Goal: Information Seeking & Learning: Check status

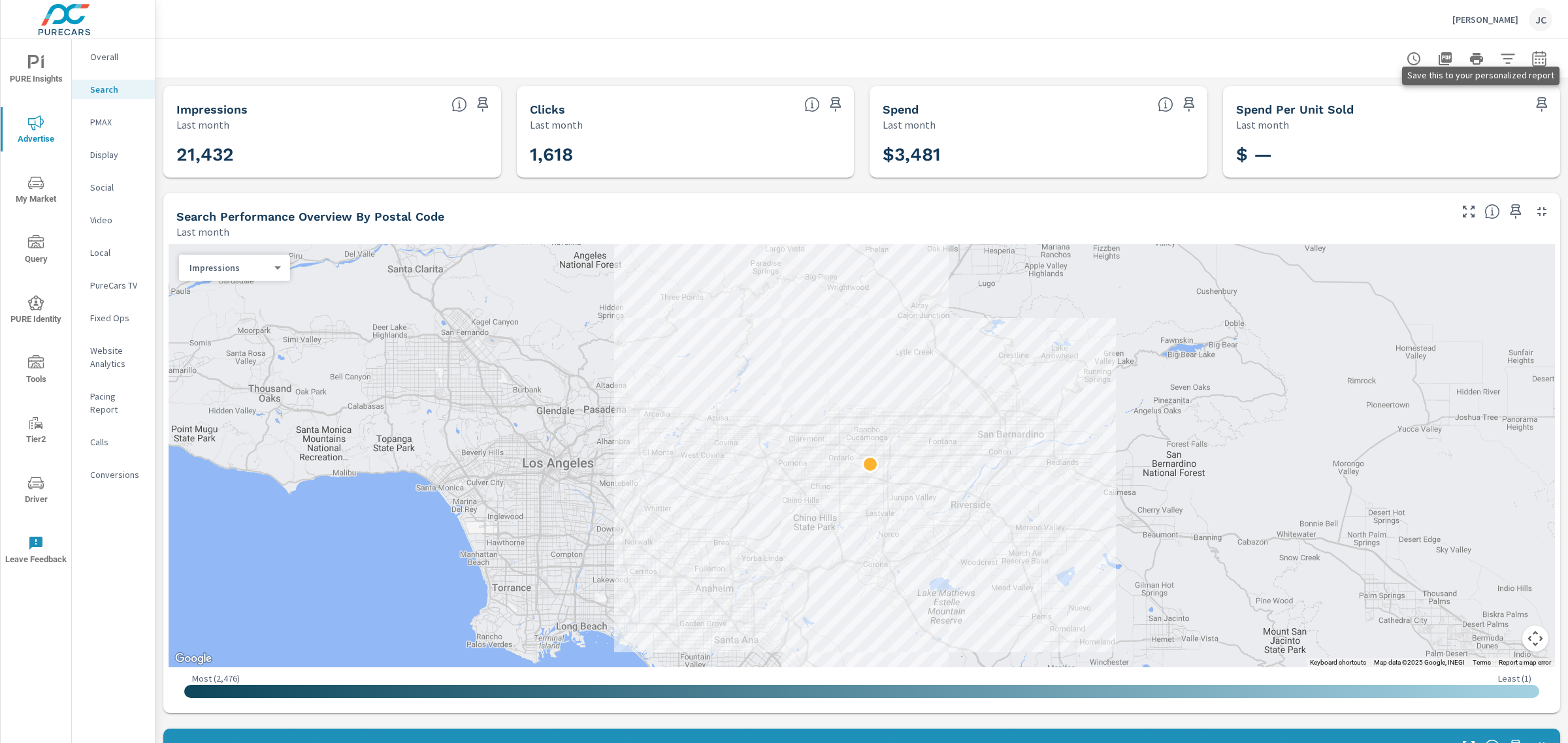
click at [641, 105] on icon "button" at bounding box center [1542, 104] width 15 height 15
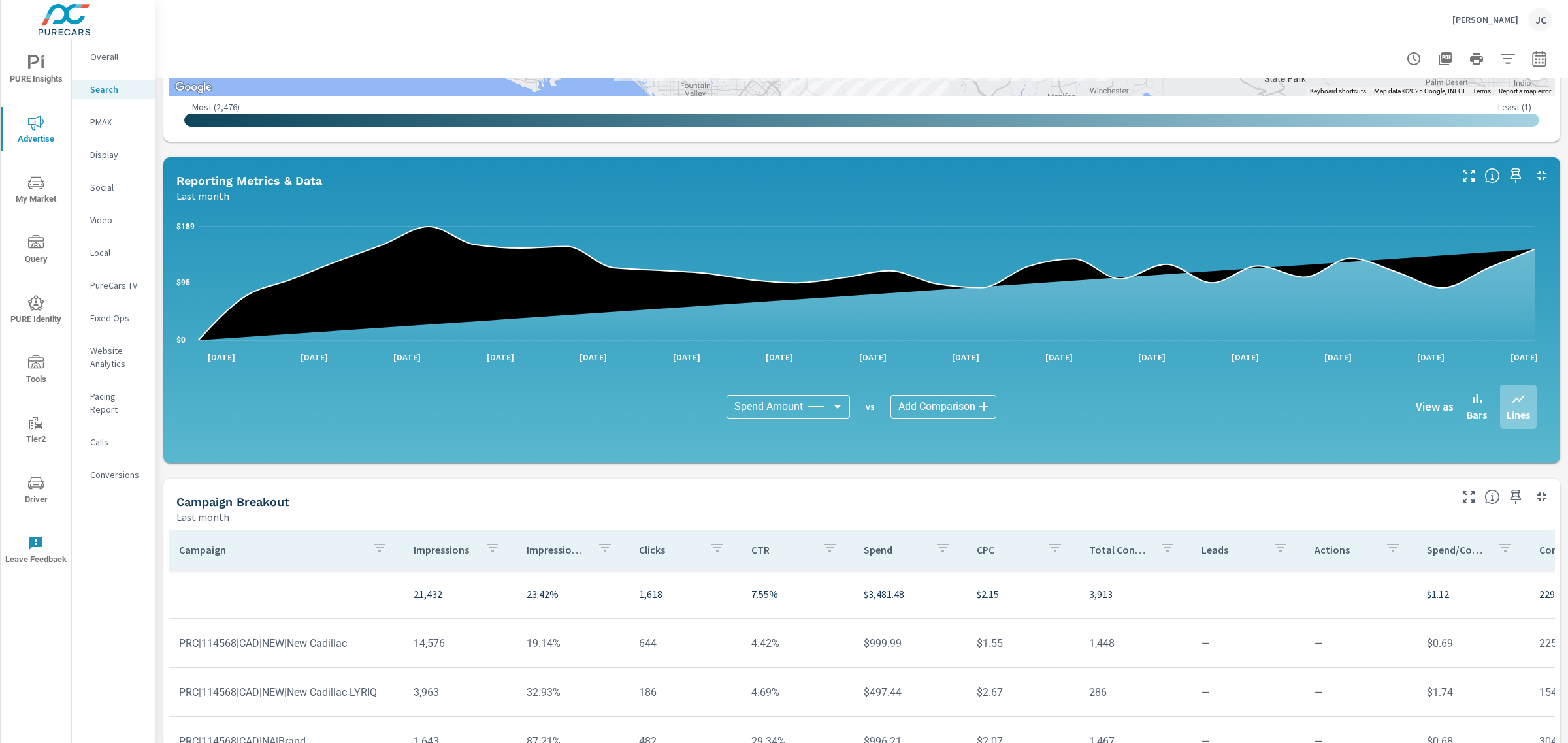
scroll to position [726, 0]
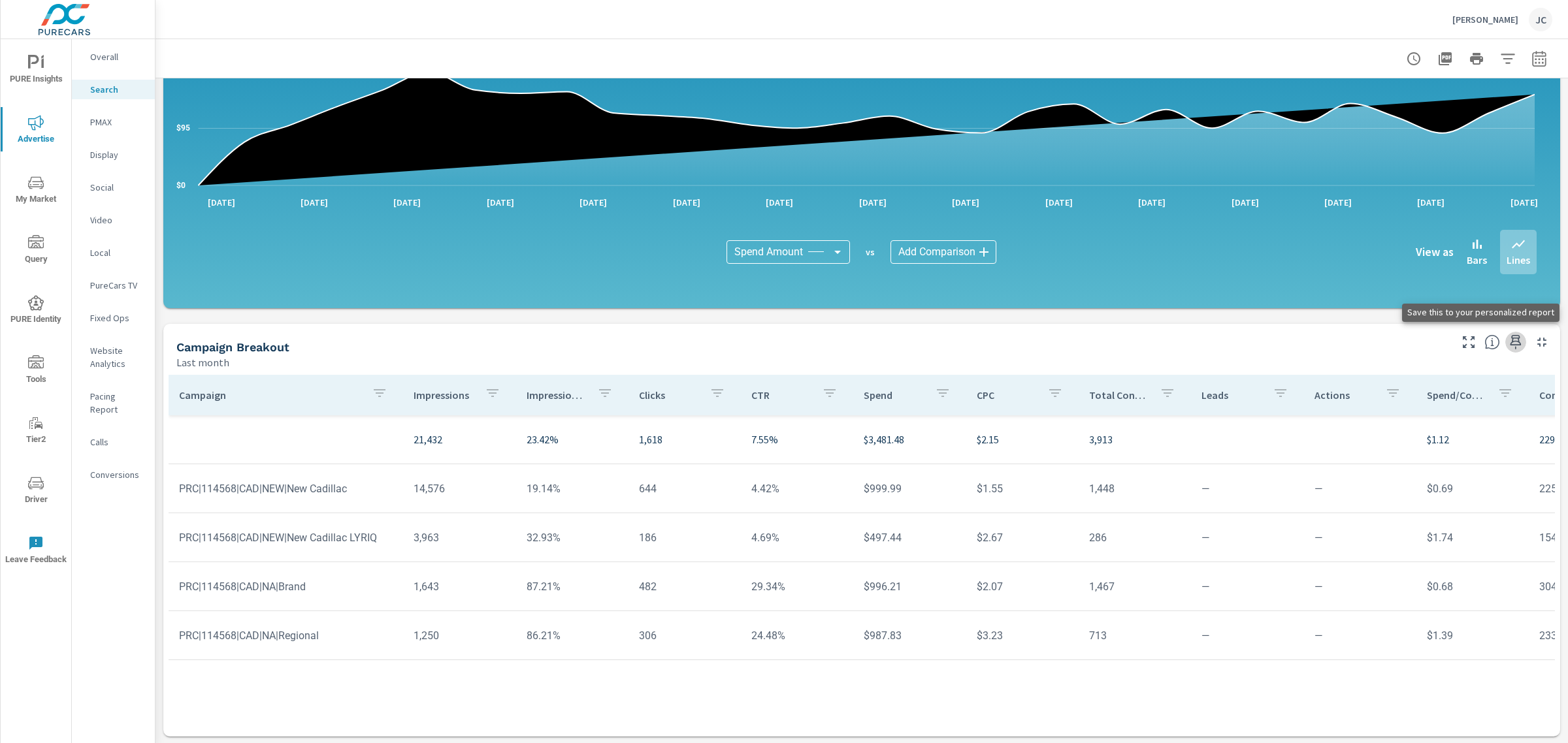
click at [641, 346] on icon "button" at bounding box center [1515, 342] width 15 height 15
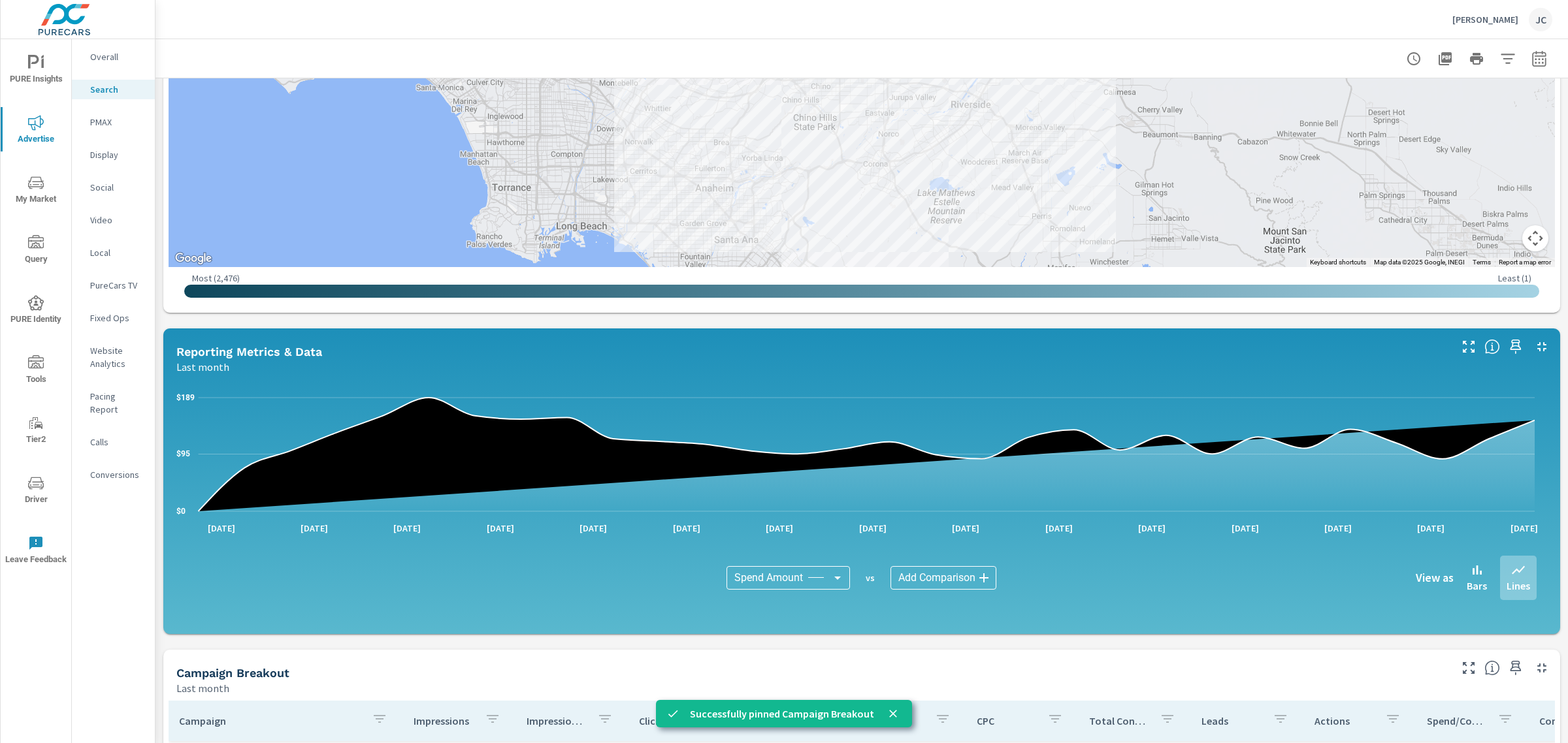
scroll to position [400, 0]
click at [641, 340] on icon "button" at bounding box center [1515, 347] width 11 height 15
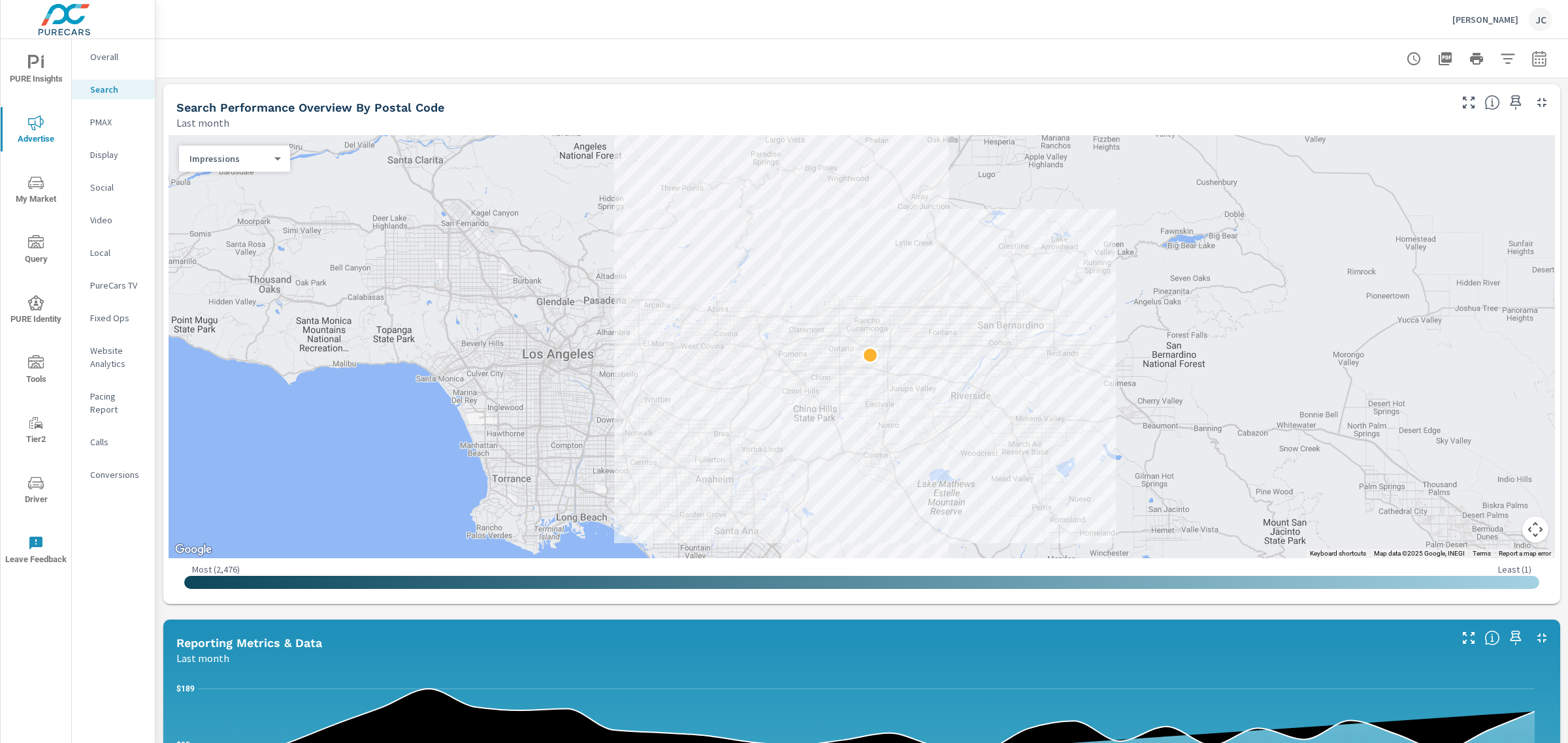
scroll to position [73, 0]
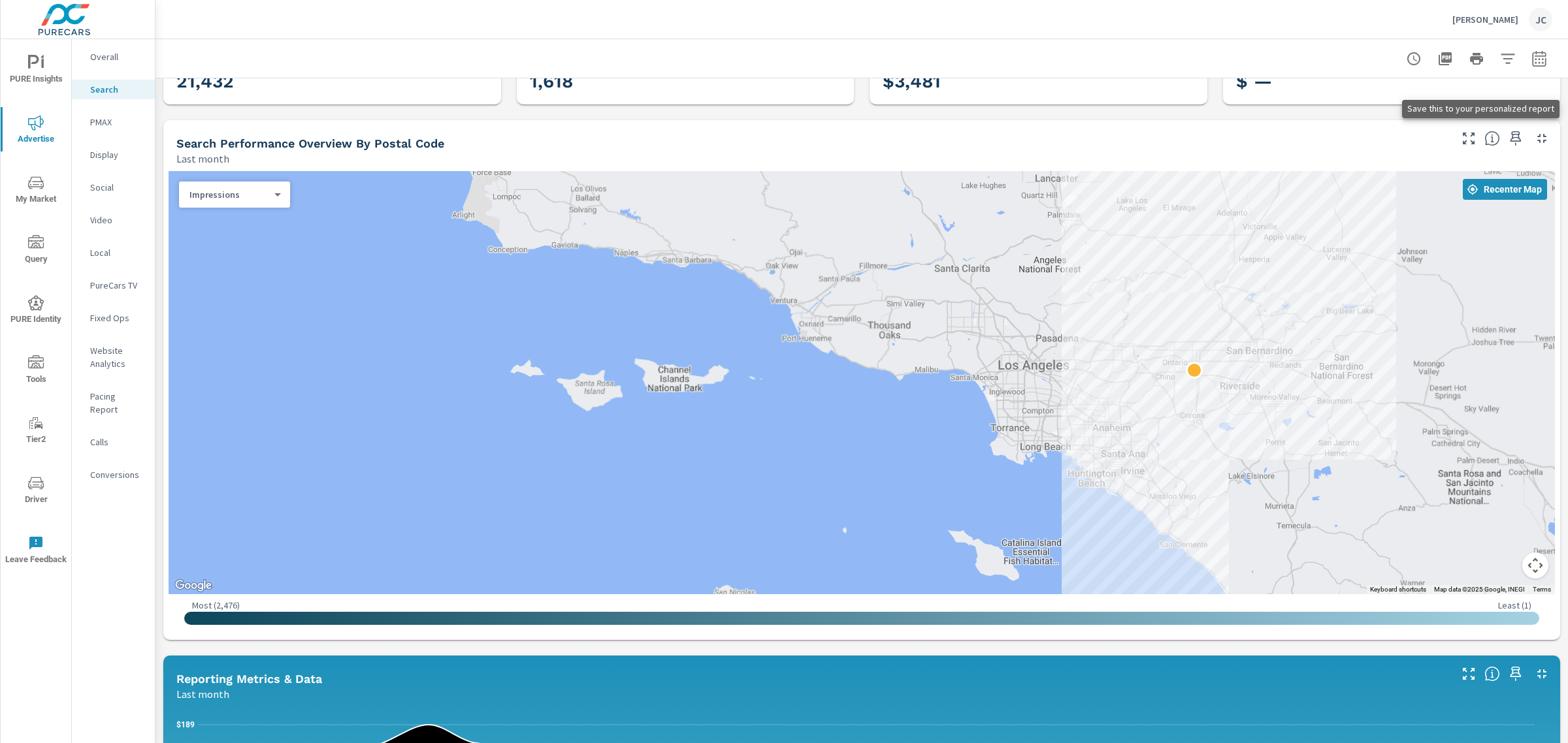
click at [641, 135] on icon "button" at bounding box center [1515, 138] width 15 height 15
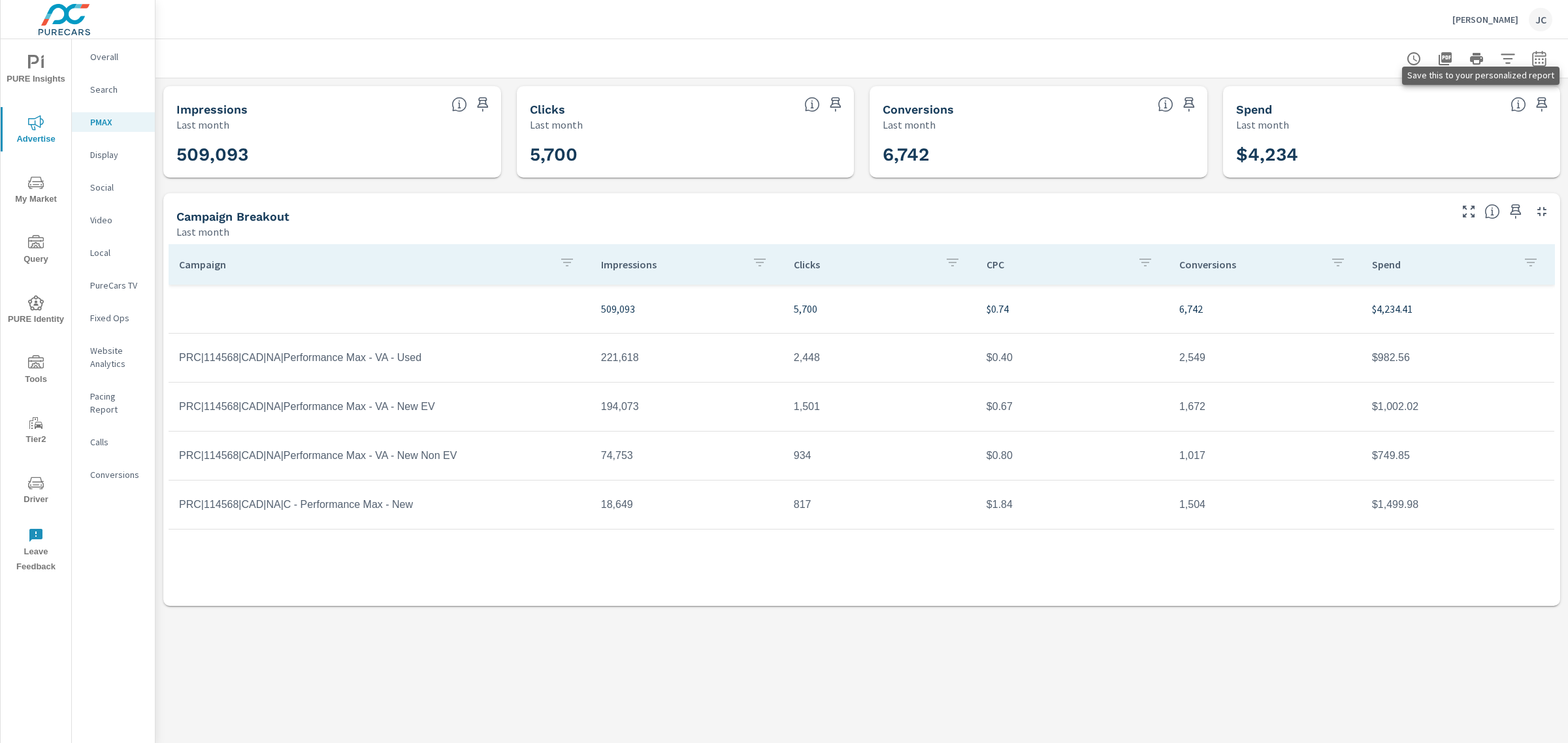
click at [641, 101] on icon "button" at bounding box center [1542, 104] width 11 height 15
click at [641, 99] on button "button" at bounding box center [1542, 104] width 21 height 21
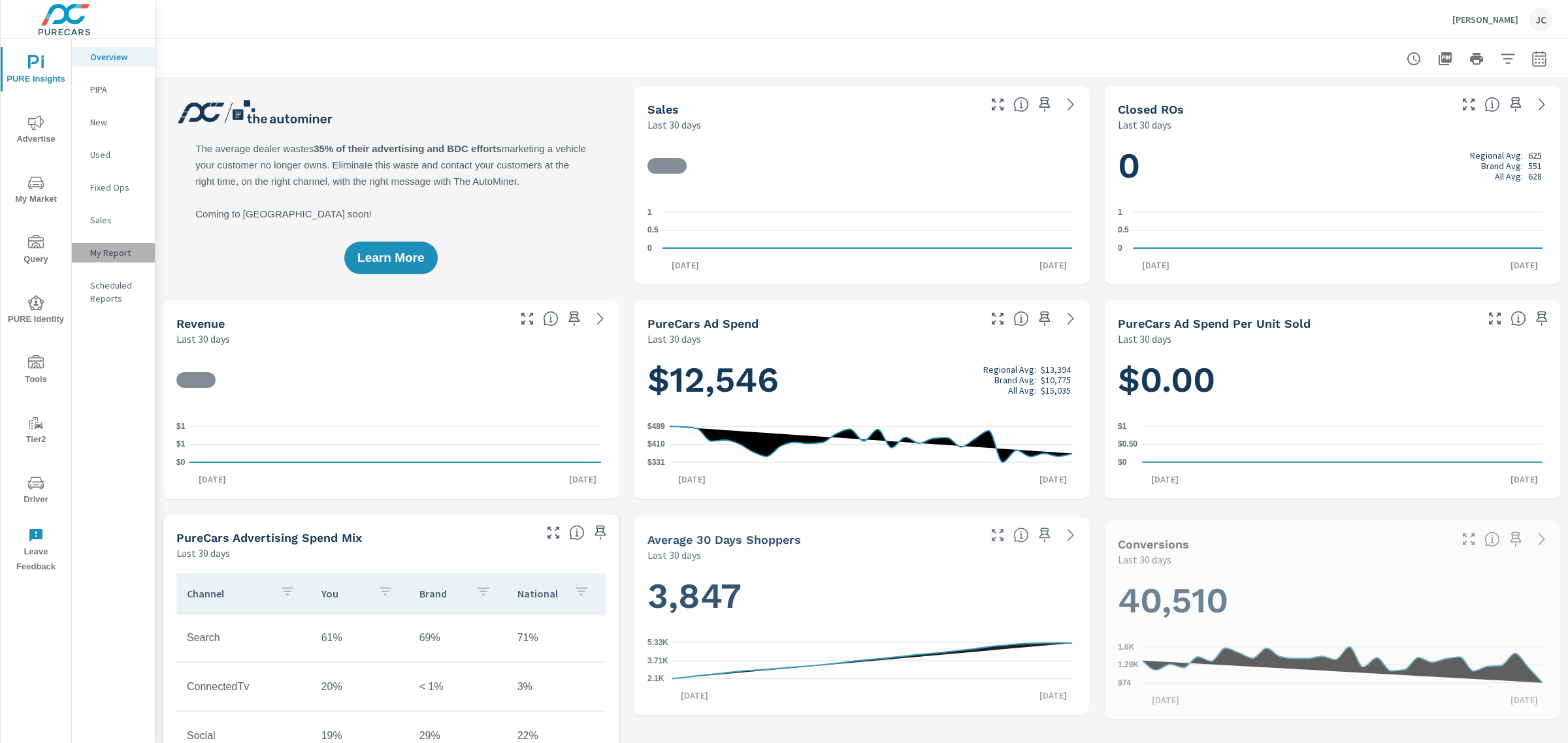
click at [112, 258] on p "My Report" at bounding box center [117, 253] width 54 height 13
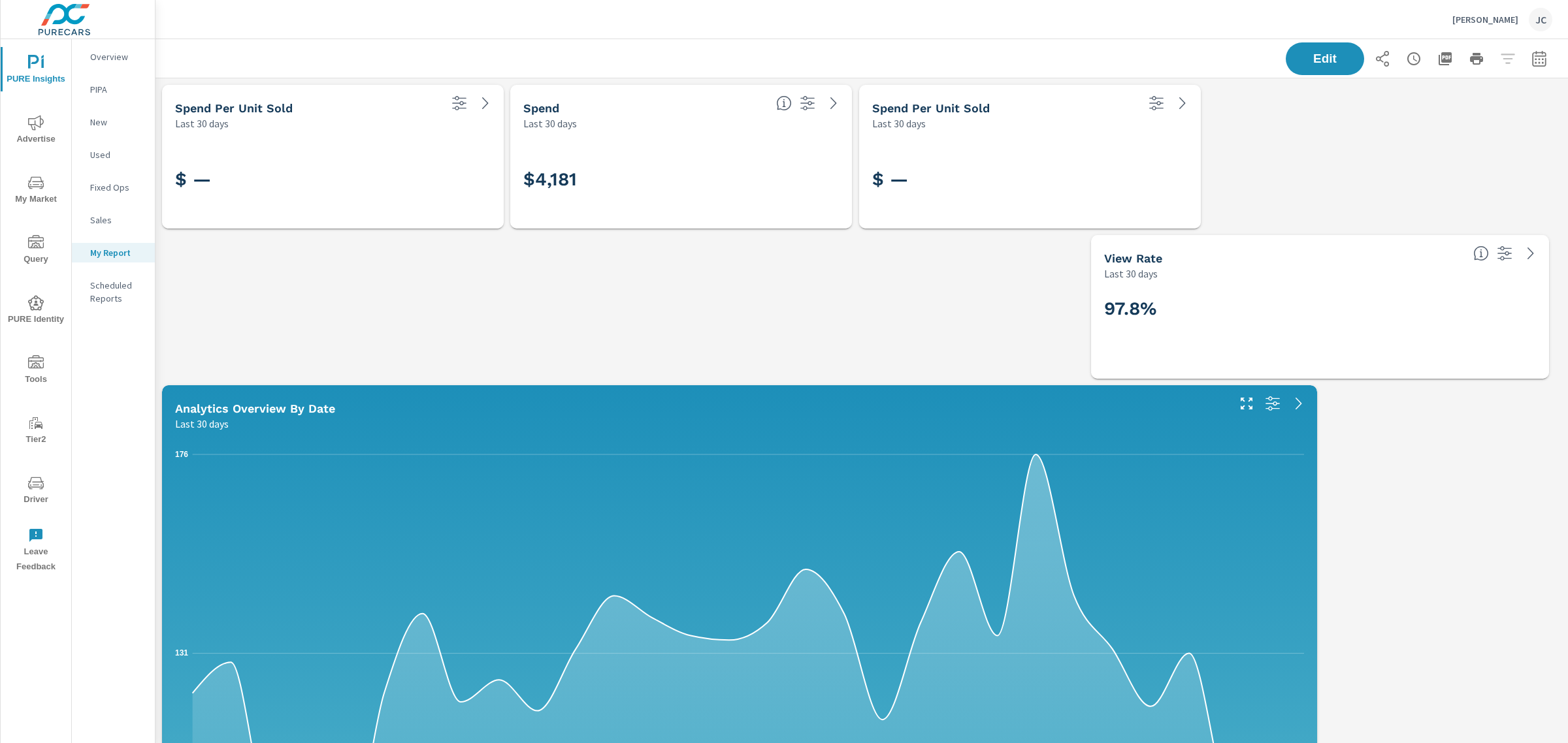
click at [85, 251] on div "My Report" at bounding box center [113, 253] width 83 height 20
click at [1537, 58] on button "button" at bounding box center [1540, 59] width 26 height 26
click at [1472, 109] on select "Custom Yesterday Last week Last 7 days Last 14 days Last 30 days Last 45 days L…" at bounding box center [1422, 113] width 131 height 26
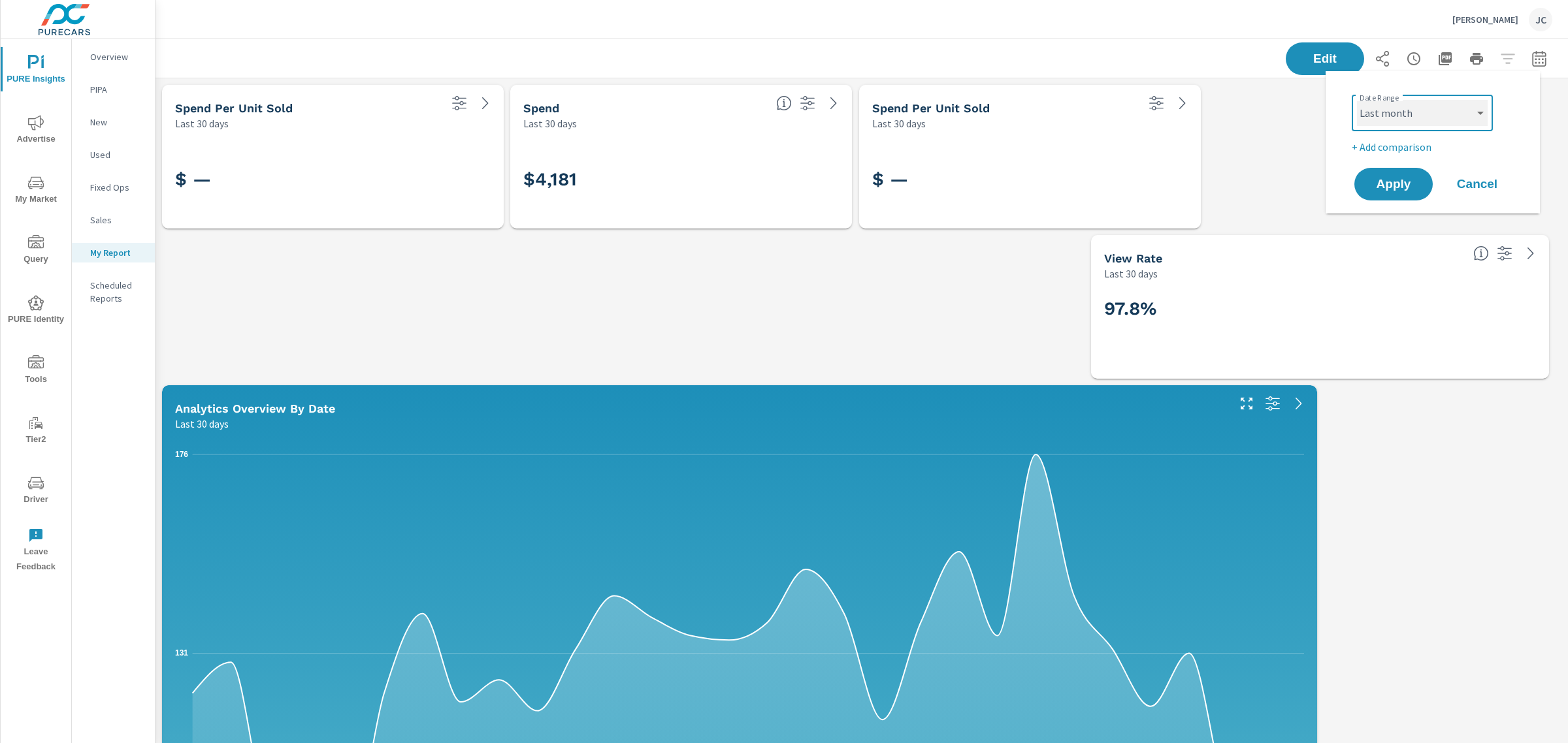
click at [1357, 100] on select "Custom Yesterday Last week Last 7 days Last 14 days Last 30 days Last 45 days L…" at bounding box center [1422, 113] width 131 height 26
select select "Last month"
click at [1407, 185] on span "Apply" at bounding box center [1393, 184] width 53 height 12
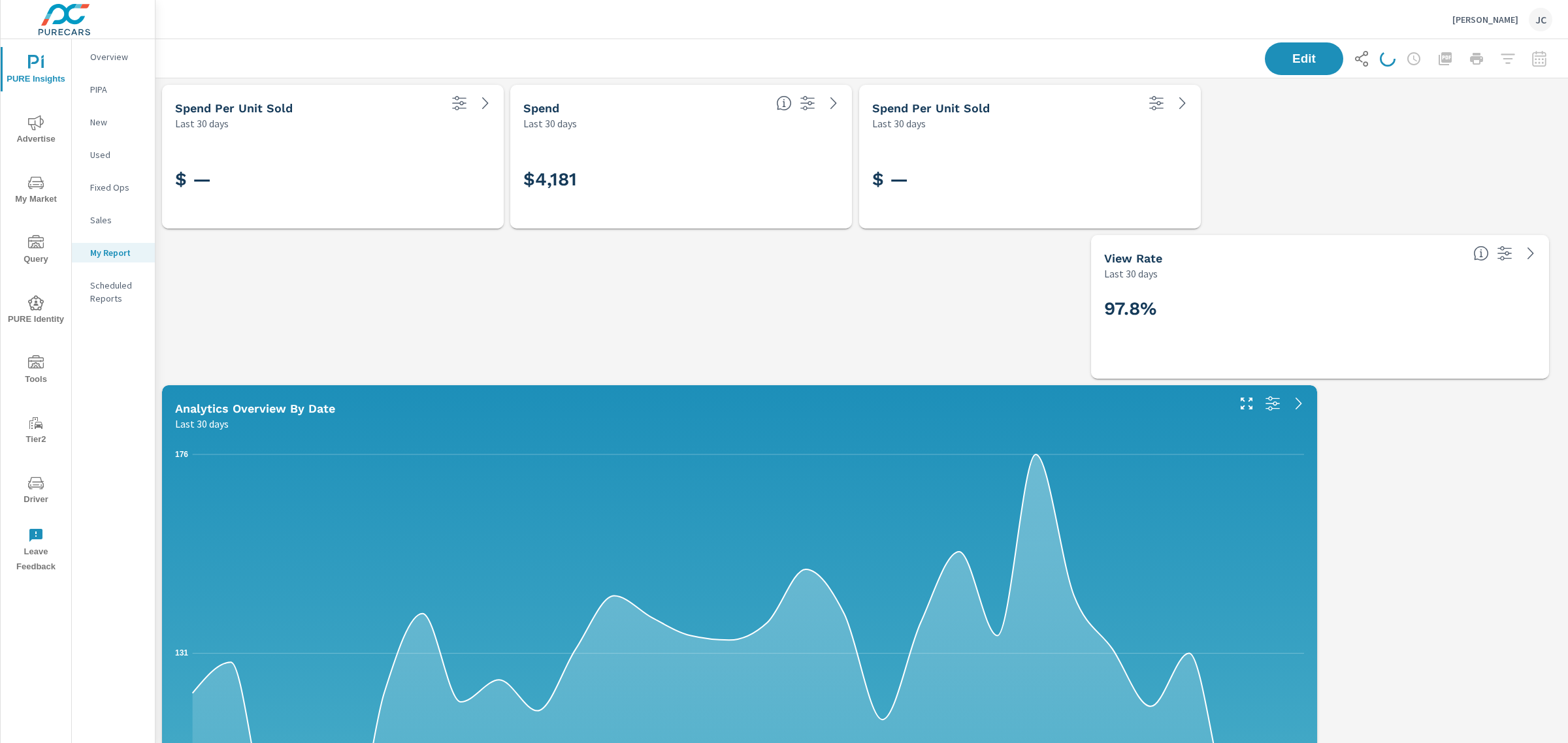
scroll to position [1233, 1426]
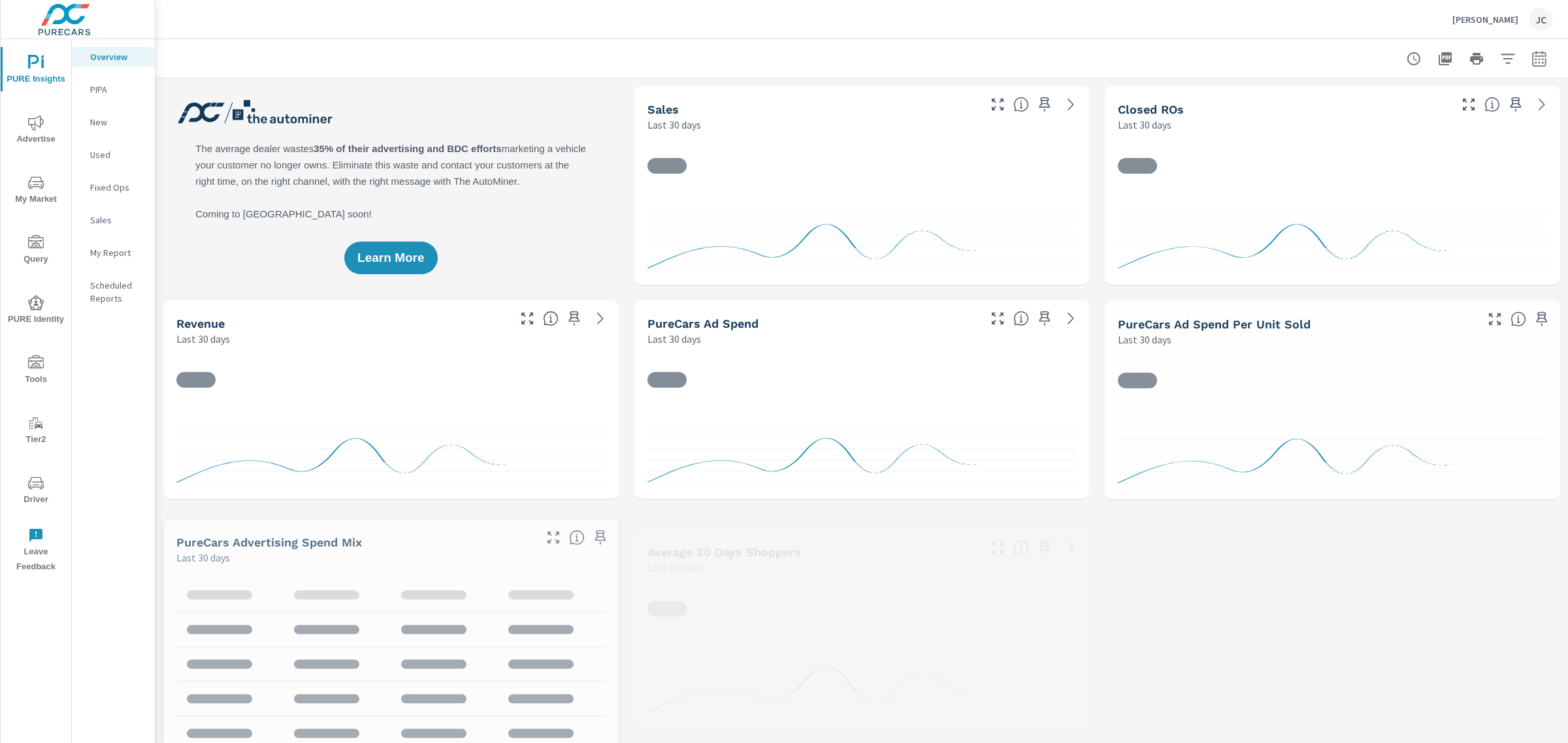
click at [124, 246] on p "My Report" at bounding box center [117, 253] width 54 height 13
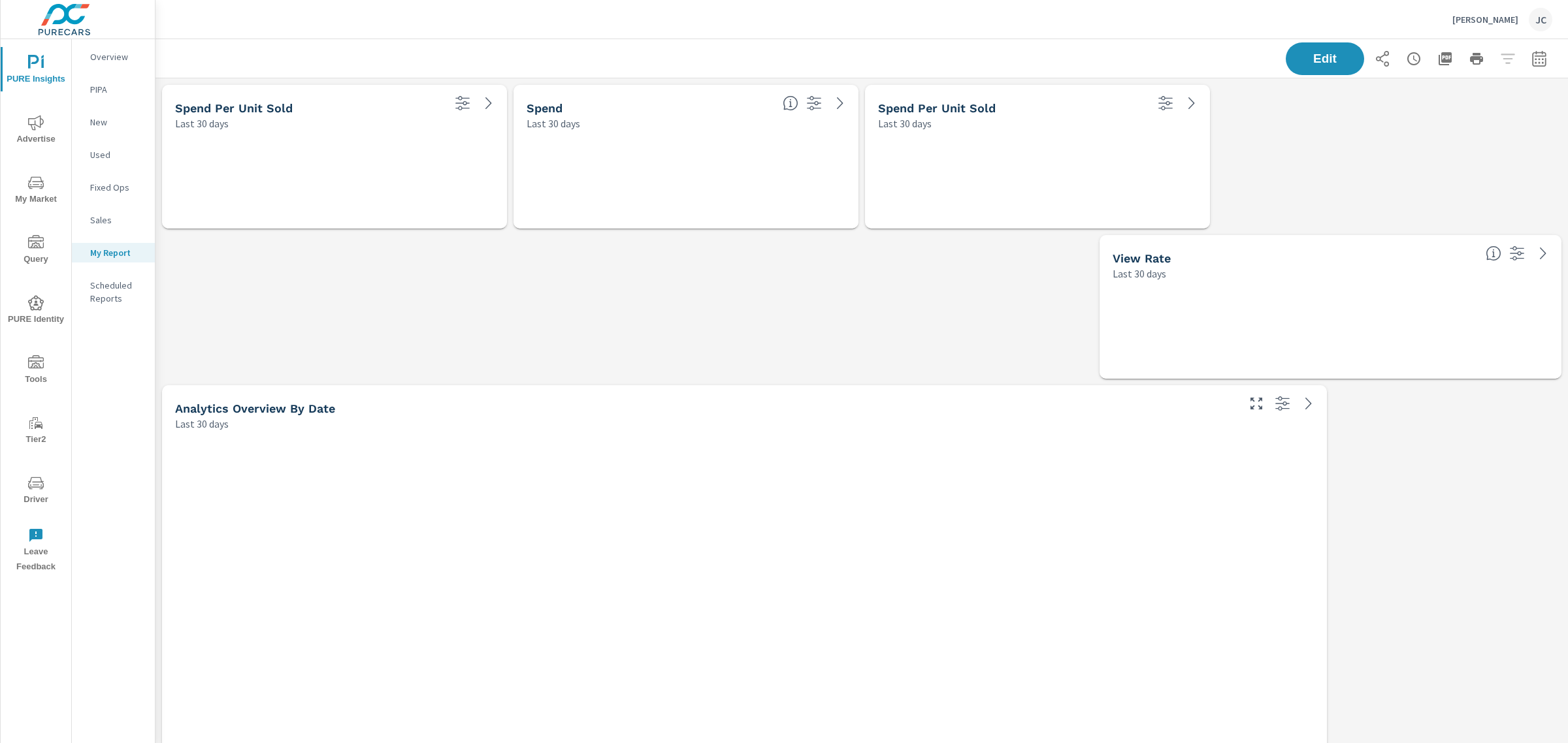
scroll to position [7991, 1426]
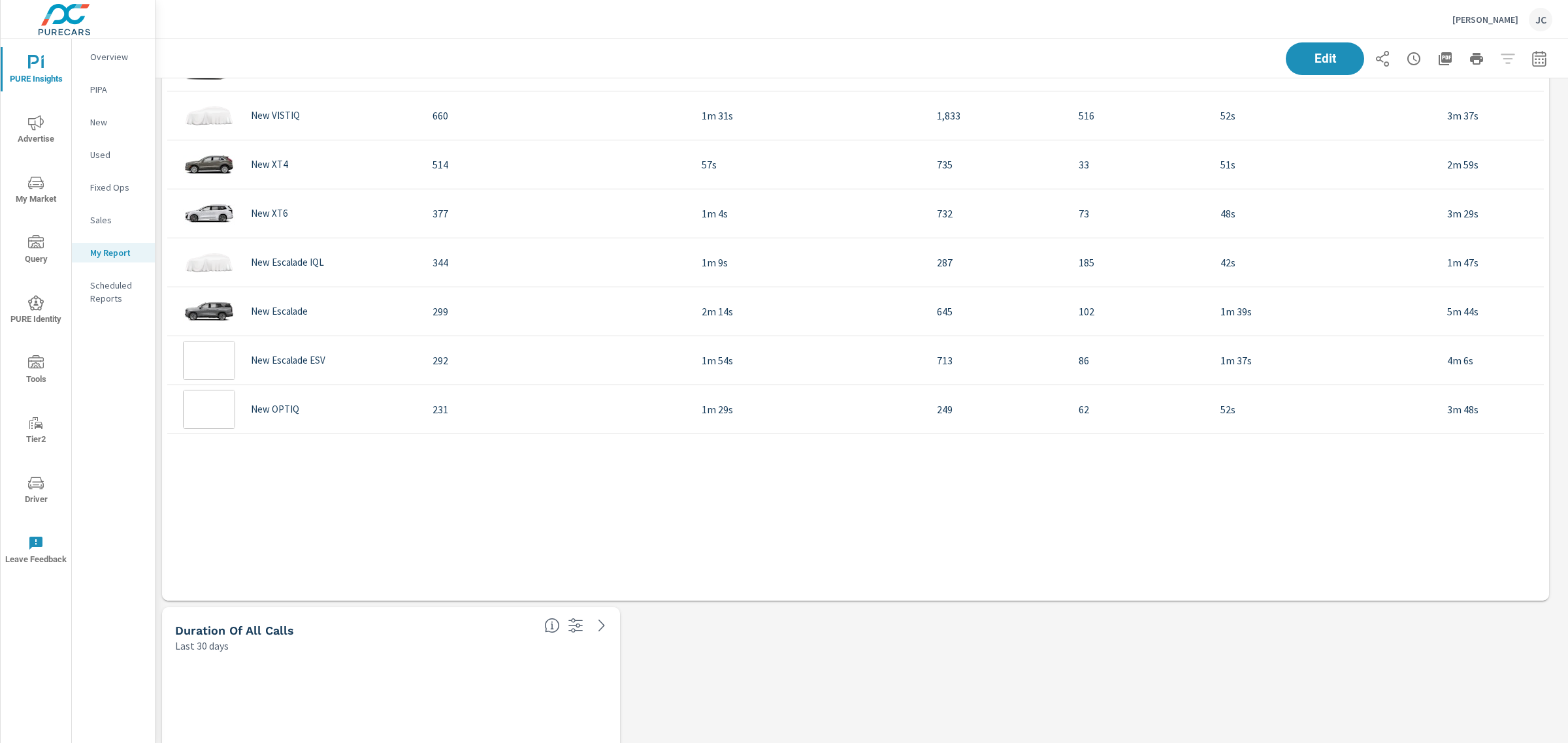
scroll to position [7301, 0]
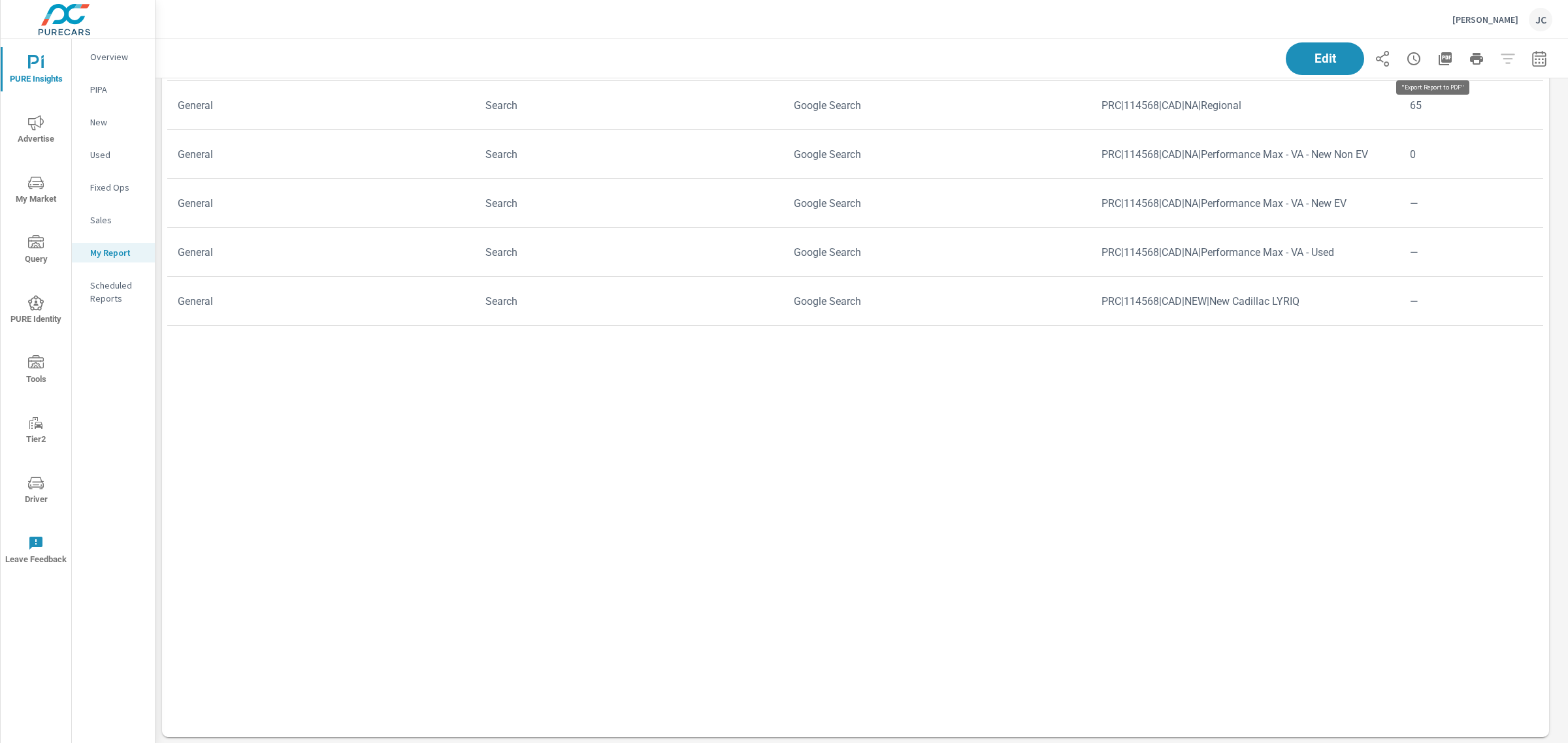
click at [1439, 60] on icon "button" at bounding box center [1445, 59] width 13 height 13
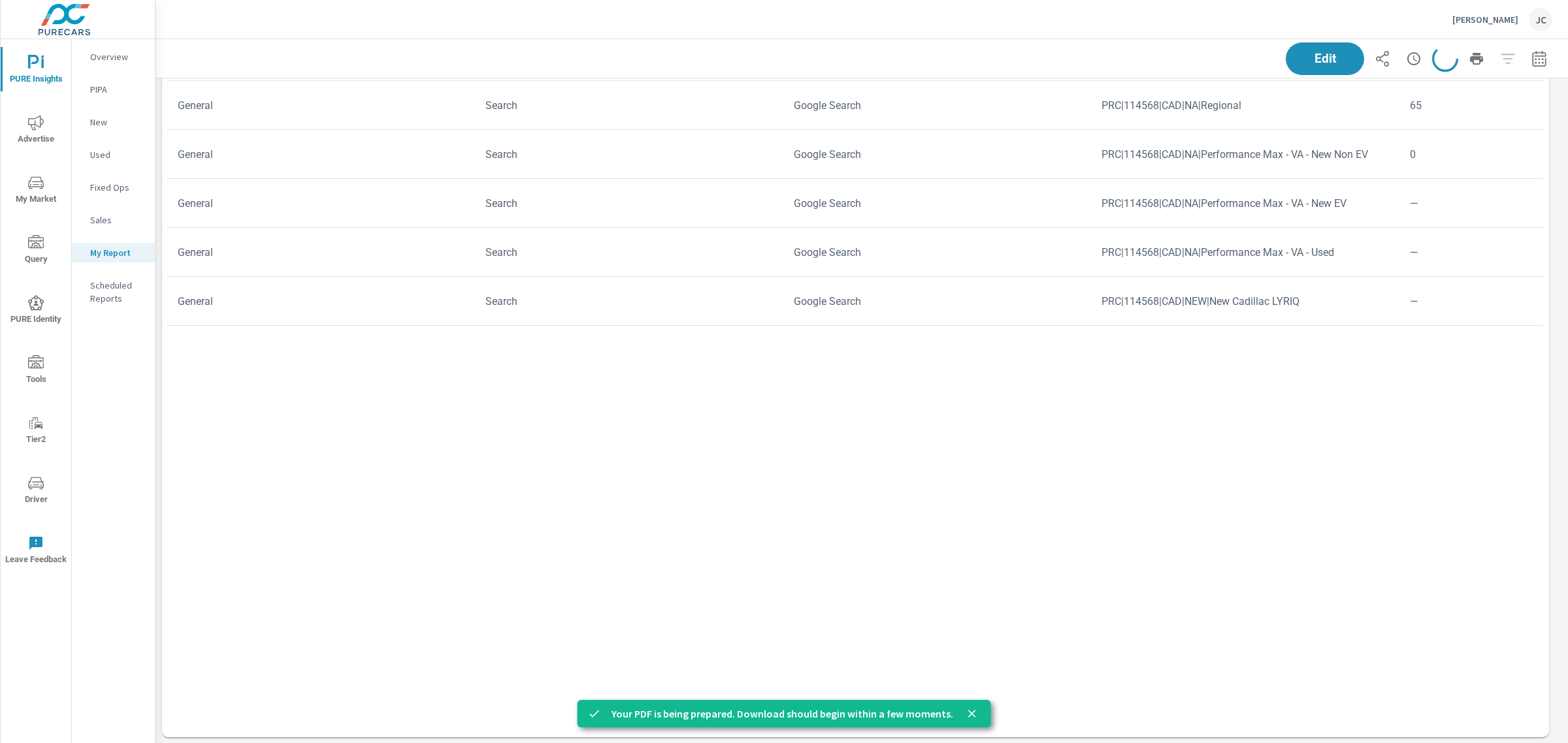
scroll to position [7991, 1426]
